Goal: Register for event/course

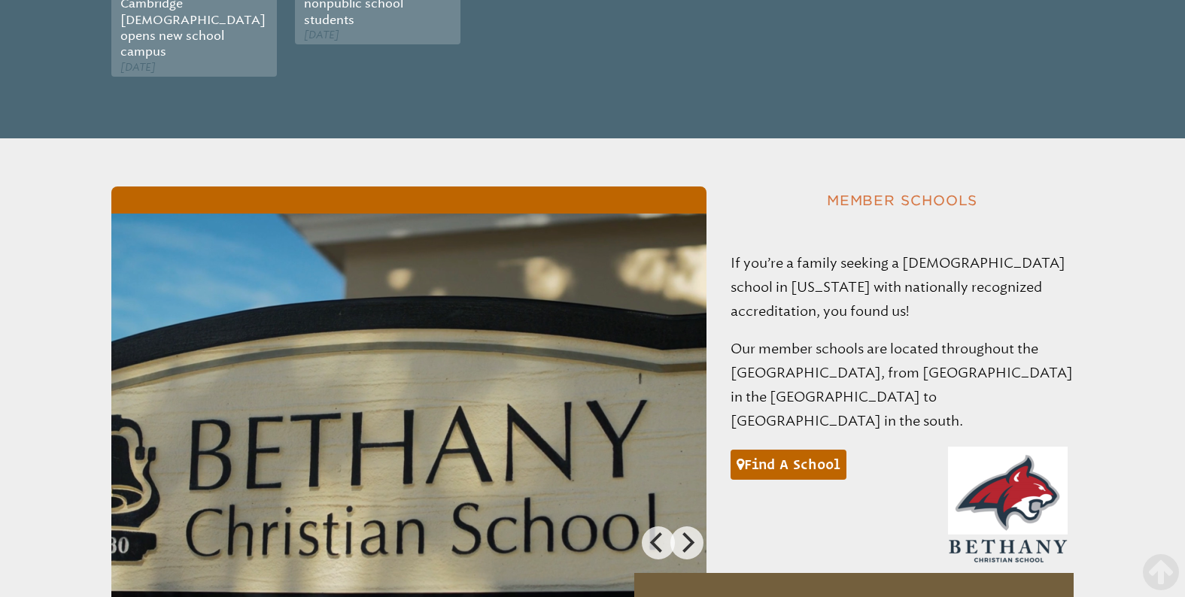
scroll to position [785, 0]
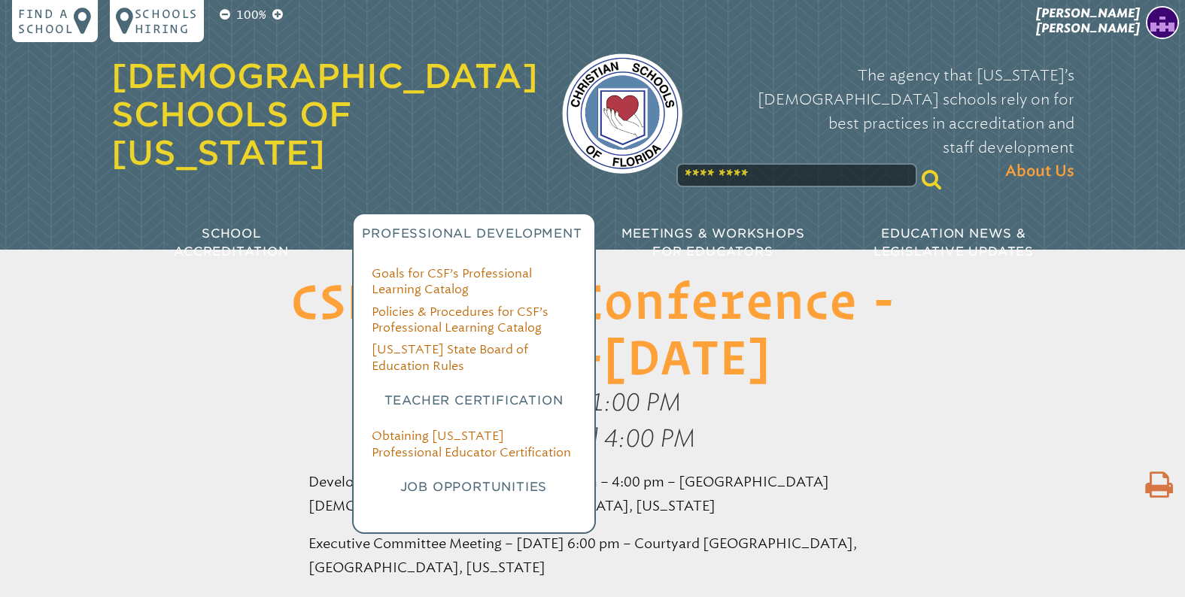
click at [524, 213] on div "Professional Development" at bounding box center [472, 234] width 241 height 42
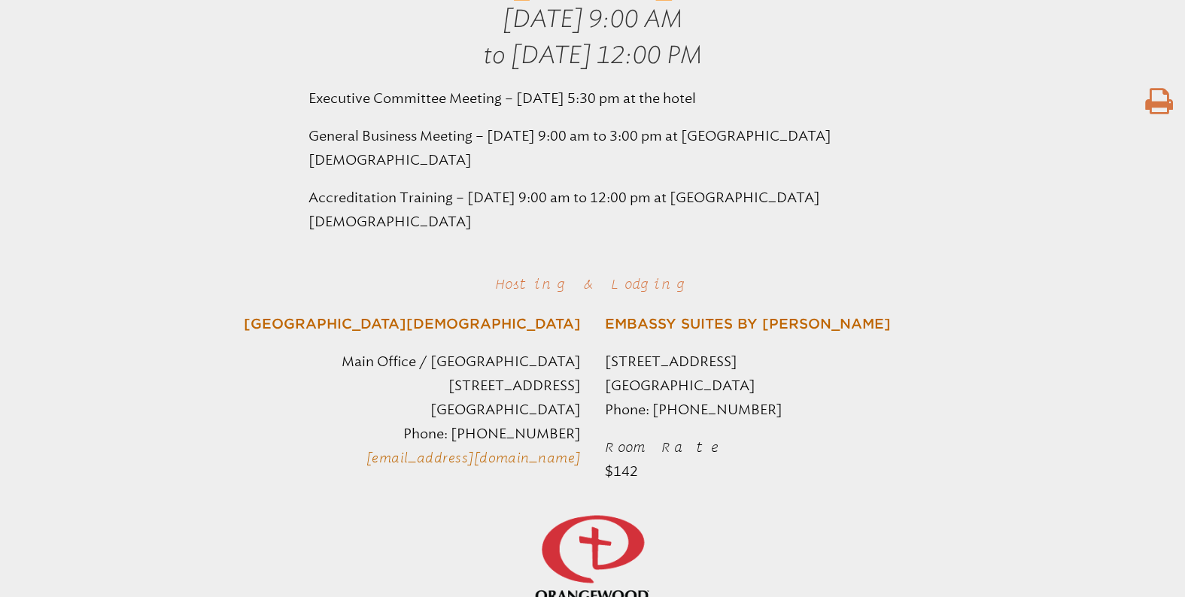
scroll to position [379, 0]
